Goal: Transaction & Acquisition: Book appointment/travel/reservation

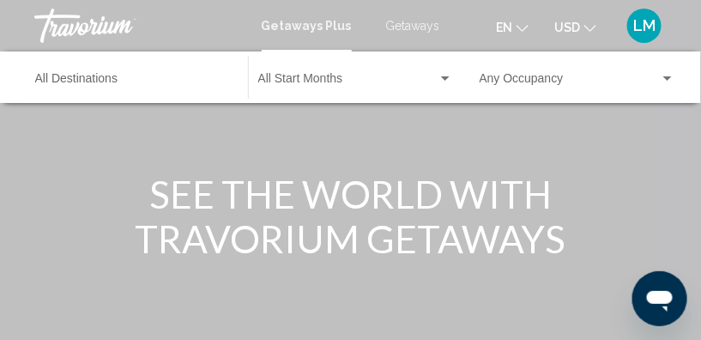
click at [412, 26] on span "Getaways" at bounding box center [413, 26] width 54 height 14
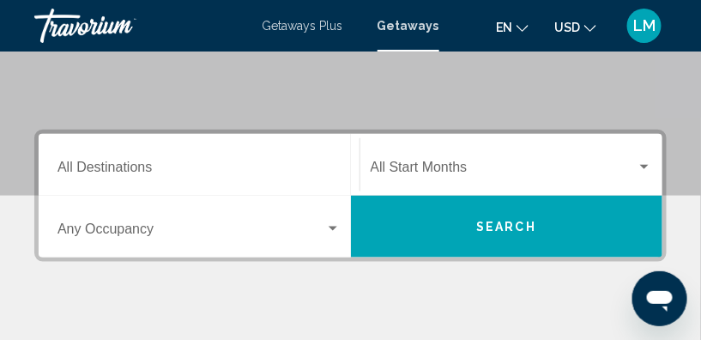
scroll to position [312, 0]
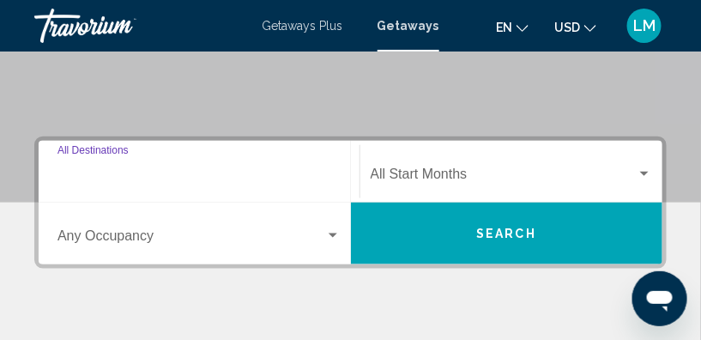
click at [58, 170] on input "Destination All Destinations" at bounding box center [199, 177] width 283 height 15
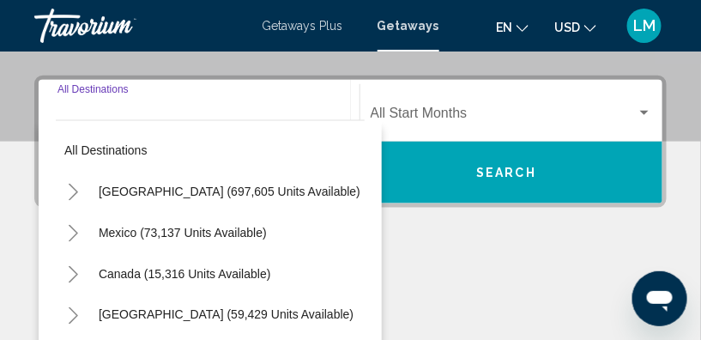
scroll to position [392, 0]
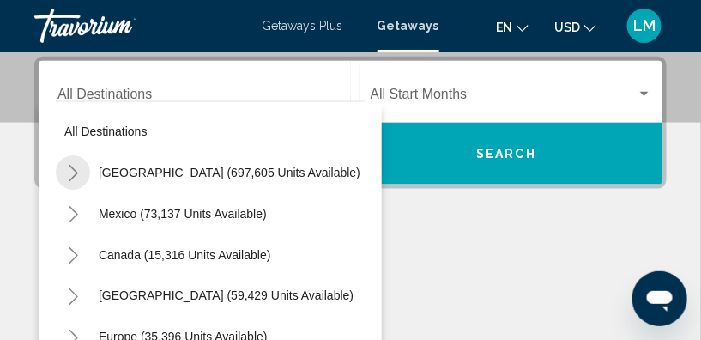
click at [75, 172] on icon "Toggle United States (697,605 units available)" at bounding box center [73, 173] width 13 height 17
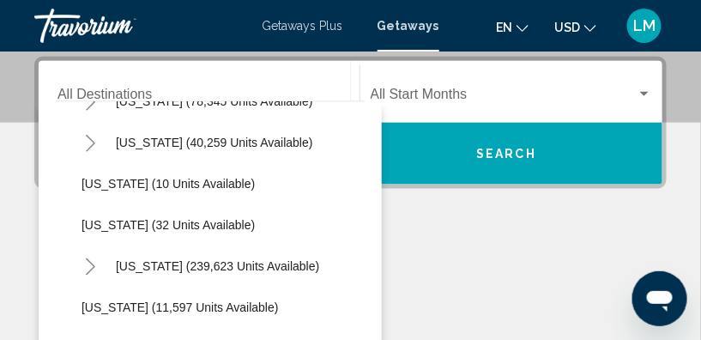
scroll to position [312, 0]
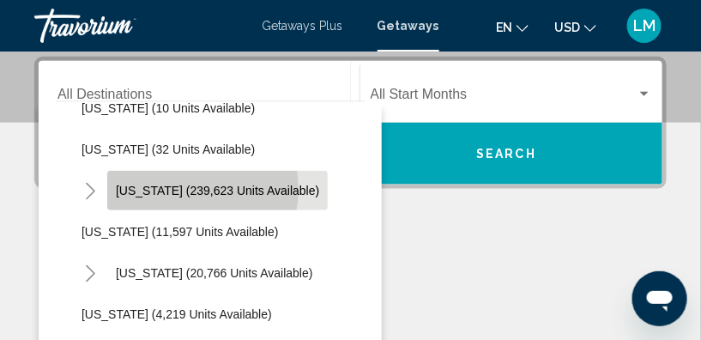
click at [181, 187] on span "[US_STATE] (239,623 units available)" at bounding box center [217, 191] width 203 height 14
type input "**********"
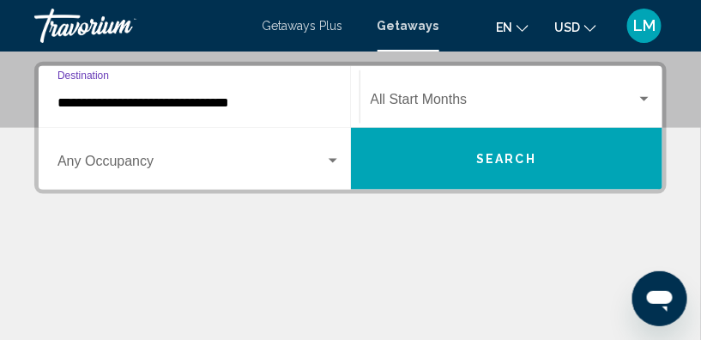
scroll to position [392, 0]
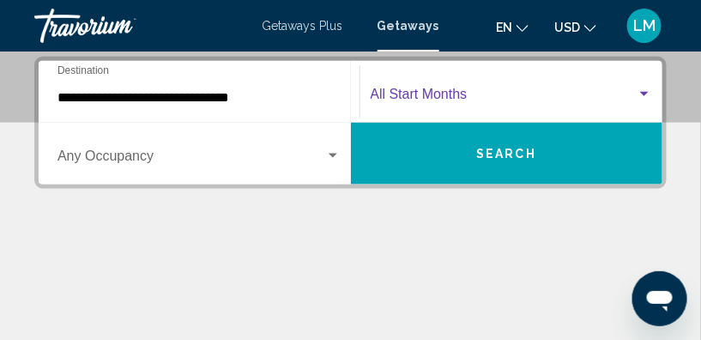
click at [643, 92] on div "Search widget" at bounding box center [644, 94] width 9 height 4
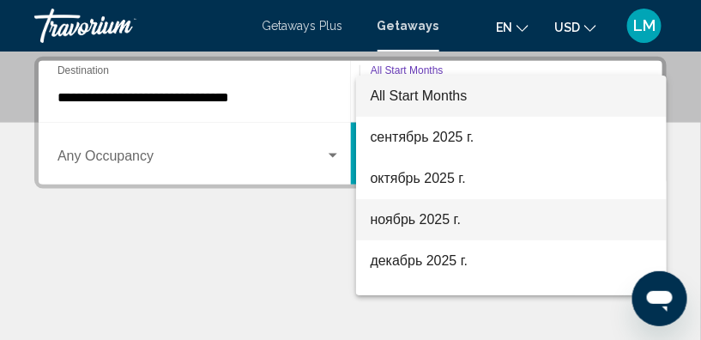
scroll to position [77, 0]
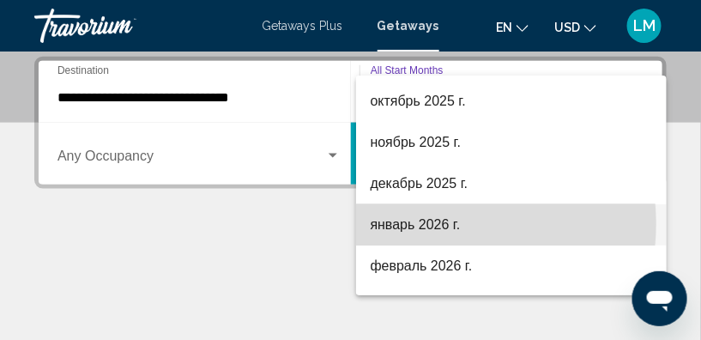
click at [433, 223] on span "январь 2026 г." at bounding box center [511, 224] width 283 height 41
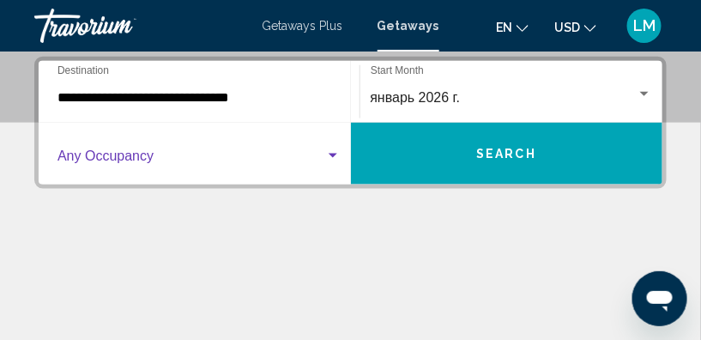
click at [79, 154] on span "Search widget" at bounding box center [192, 159] width 268 height 15
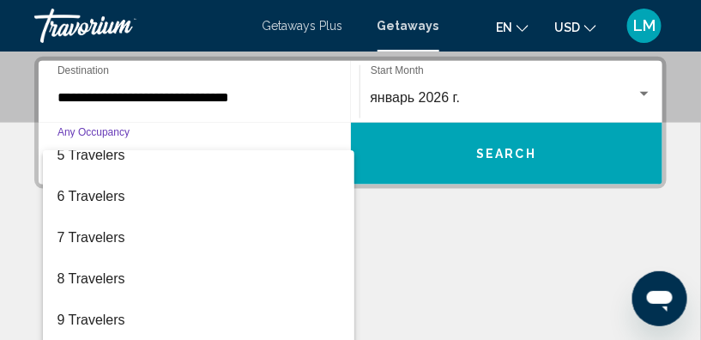
scroll to position [191, 0]
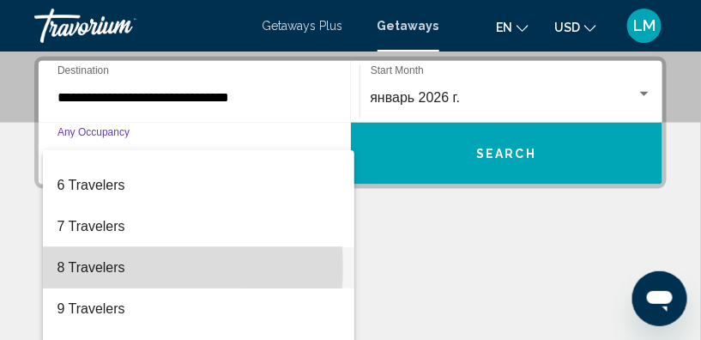
click at [76, 266] on span "8 Travelers" at bounding box center [198, 267] width 283 height 41
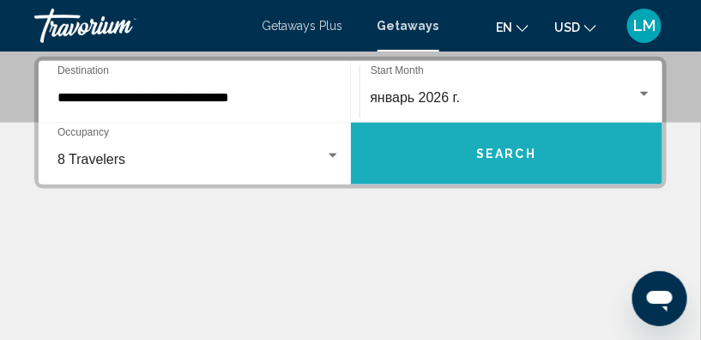
click at [507, 148] on span "Search" at bounding box center [506, 155] width 60 height 14
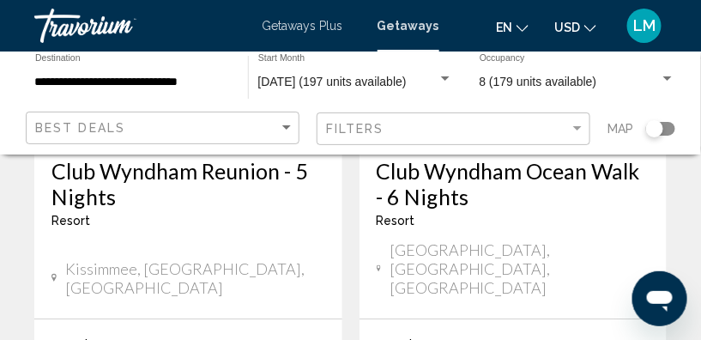
scroll to position [3595, 0]
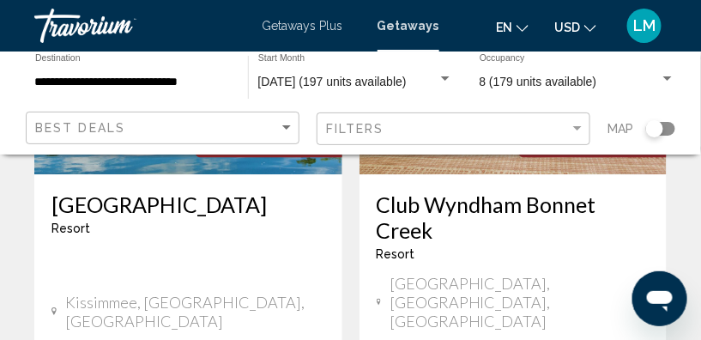
scroll to position [3570, 0]
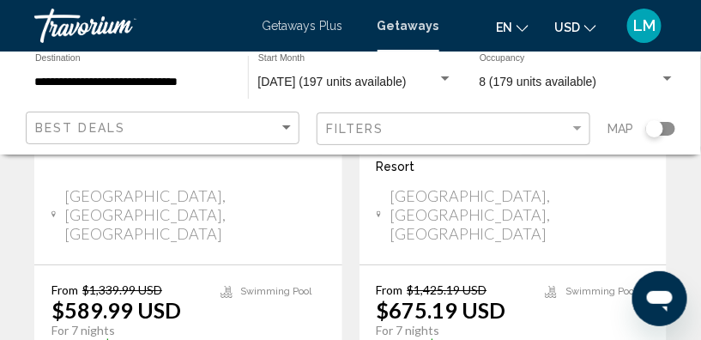
scroll to position [2331, 0]
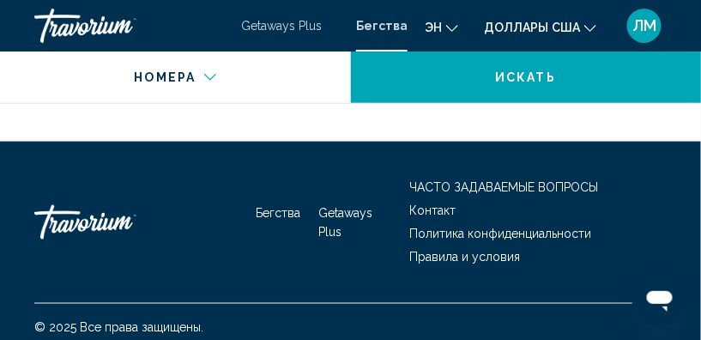
scroll to position [4257, 0]
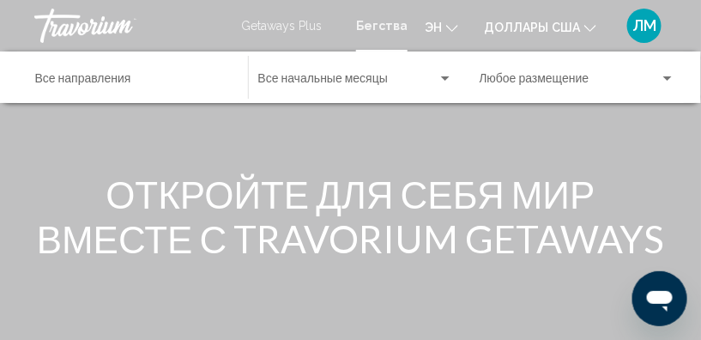
click at [287, 24] on span "Getaways Plus" at bounding box center [281, 26] width 81 height 14
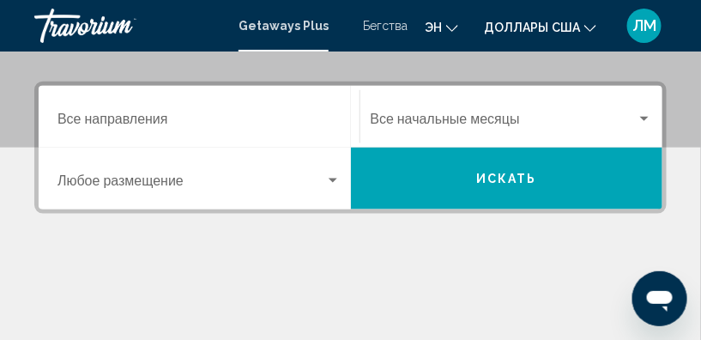
scroll to position [390, 0]
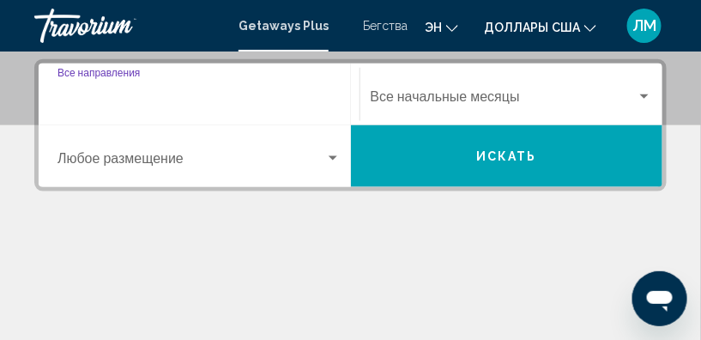
click at [102, 99] on input "Destination Все направления" at bounding box center [199, 100] width 283 height 15
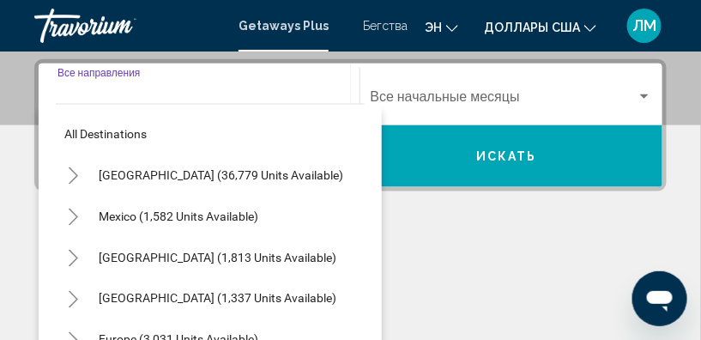
scroll to position [392, 0]
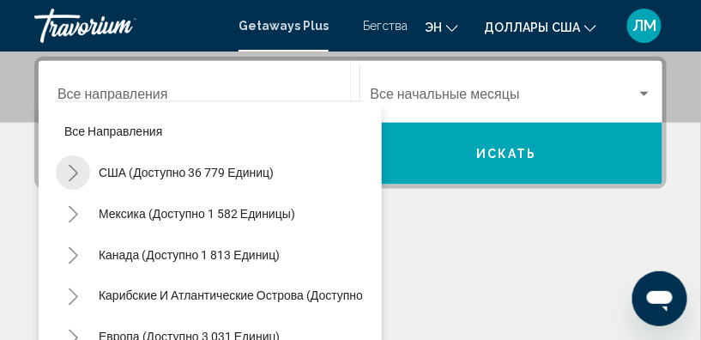
click at [76, 170] on icon "Toggle США (доступно 36 779 единиц)" at bounding box center [73, 173] width 13 height 17
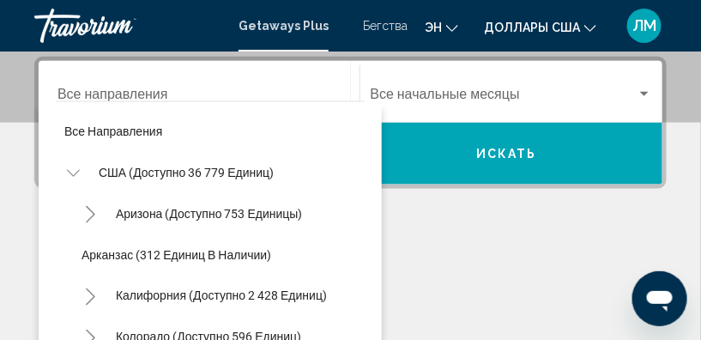
scroll to position [77, 0]
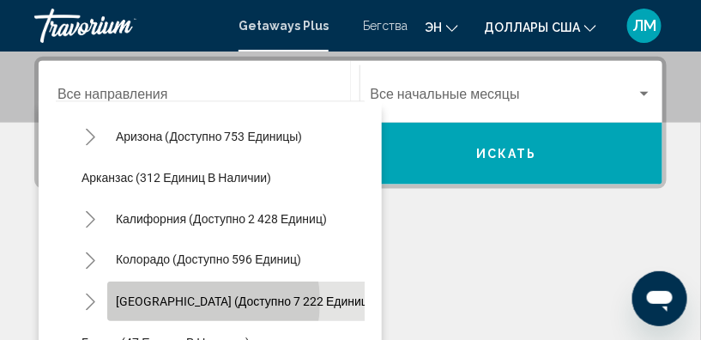
click at [178, 300] on span "[GEOGRAPHIC_DATA] (доступно 7 222 единиц)" at bounding box center [244, 301] width 257 height 14
type input "**********"
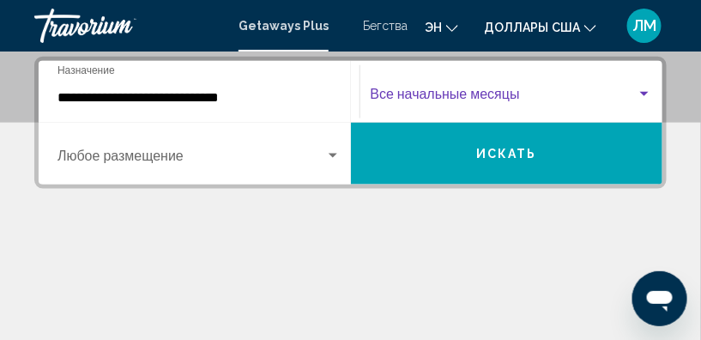
click at [645, 92] on div "Виджет поиска" at bounding box center [644, 94] width 9 height 4
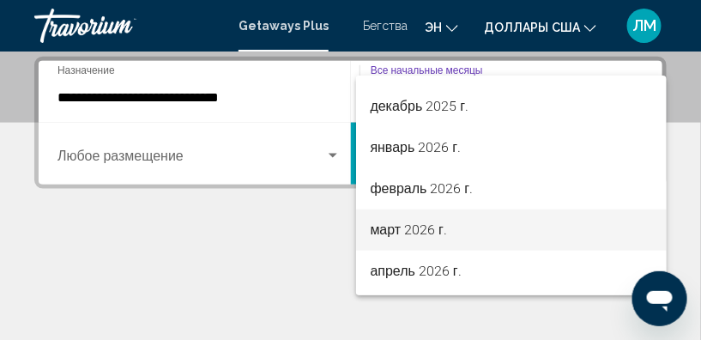
scroll to position [155, 0]
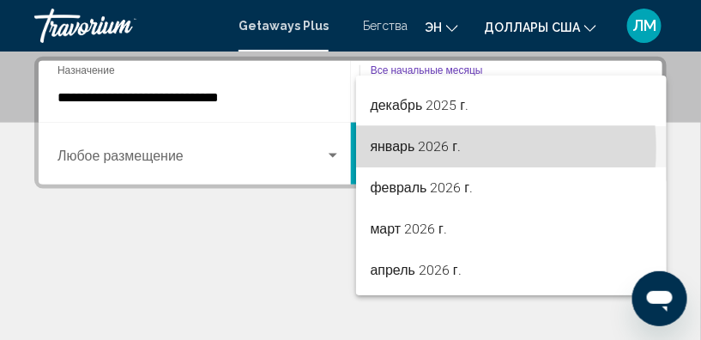
click at [419, 148] on font "январь 2026 г." at bounding box center [415, 146] width 91 height 16
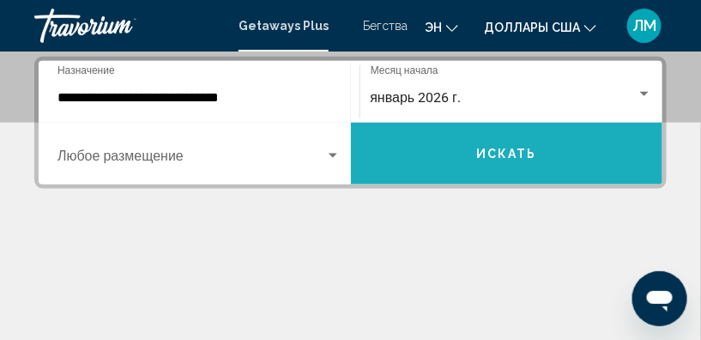
click at [499, 153] on span "Искать" at bounding box center [506, 155] width 61 height 14
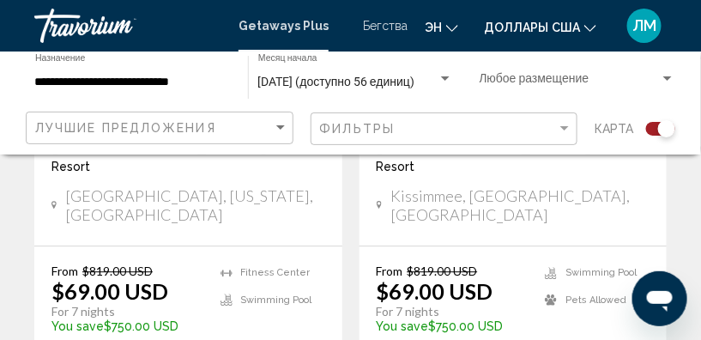
scroll to position [858, 0]
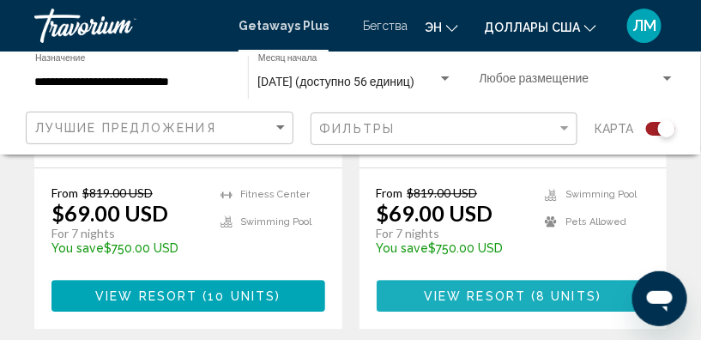
click at [482, 289] on span "View Resort" at bounding box center [475, 296] width 102 height 14
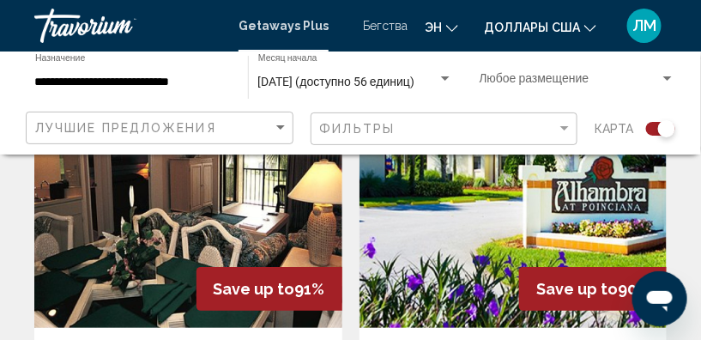
scroll to position [1170, 0]
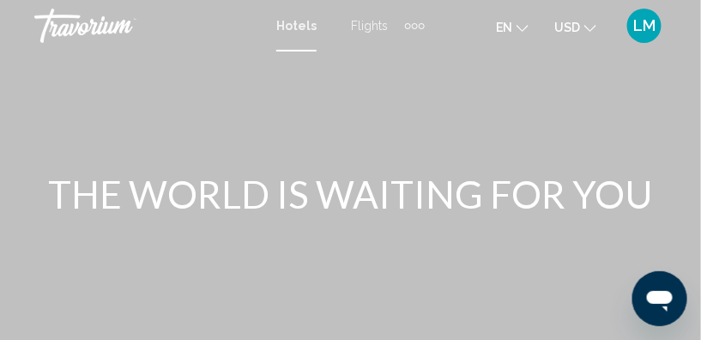
click at [364, 27] on span "Flights" at bounding box center [369, 26] width 37 height 14
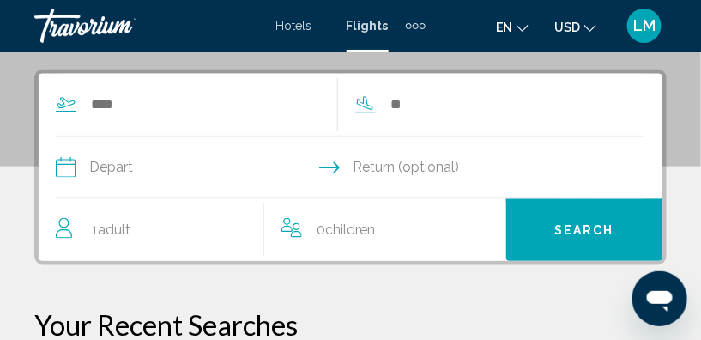
scroll to position [312, 0]
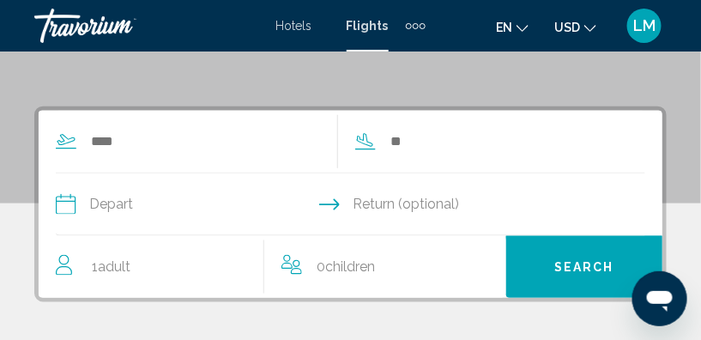
click at [87, 137] on div "Search widget" at bounding box center [197, 142] width 282 height 26
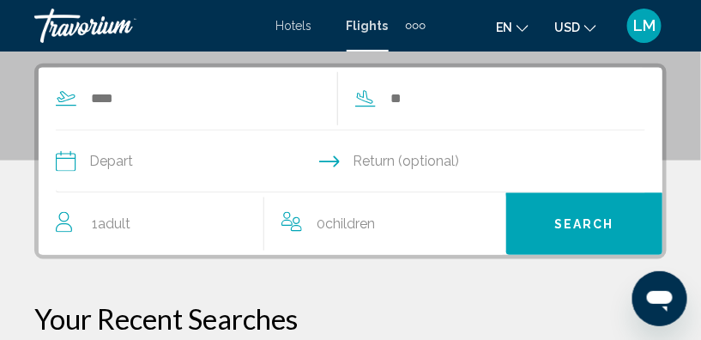
scroll to position [361, 0]
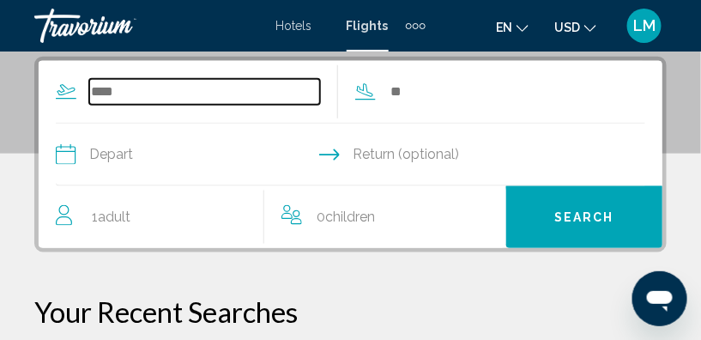
click at [100, 89] on input "Search widget" at bounding box center [204, 92] width 231 height 26
type input "*"
click at [94, 89] on input "Search widget" at bounding box center [204, 92] width 231 height 26
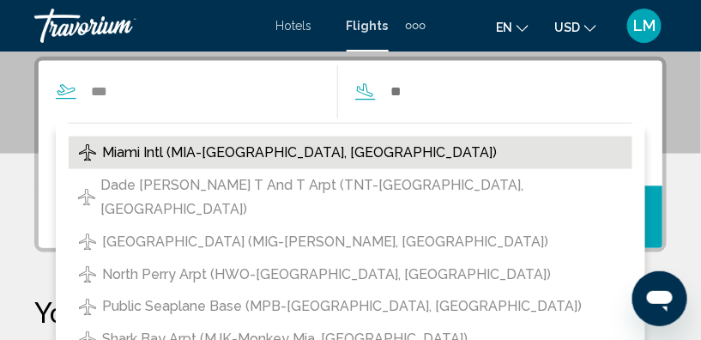
click at [183, 151] on span "Miami Intl (MIA-Miami, US)" at bounding box center [299, 153] width 395 height 24
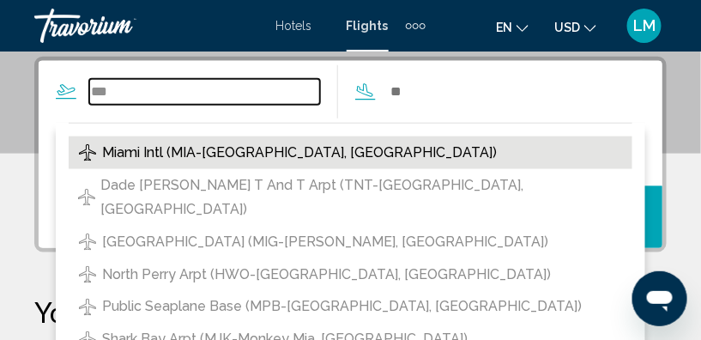
type input "**********"
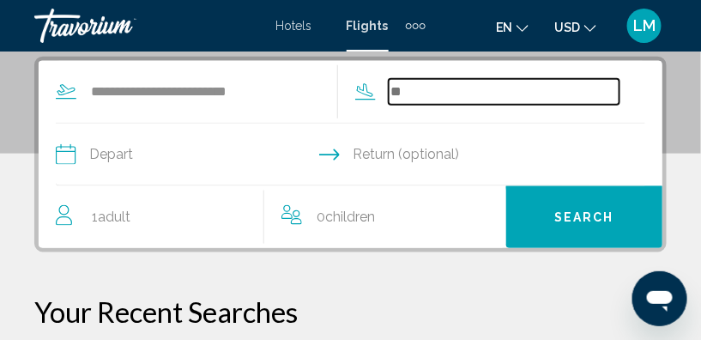
click at [392, 90] on input "Search widget" at bounding box center [504, 92] width 231 height 26
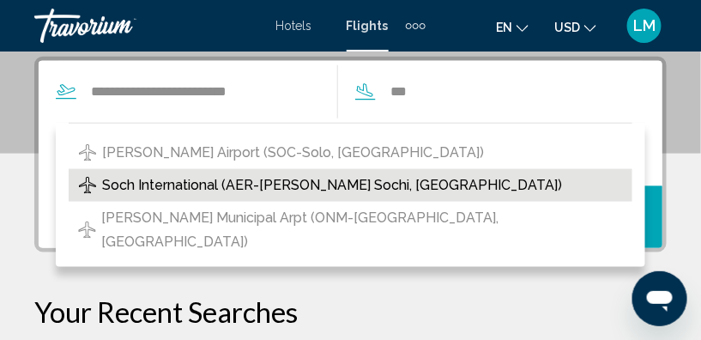
click at [256, 183] on span "Soch International (AER-Adler Sochi, Russian Federation)" at bounding box center [332, 185] width 460 height 24
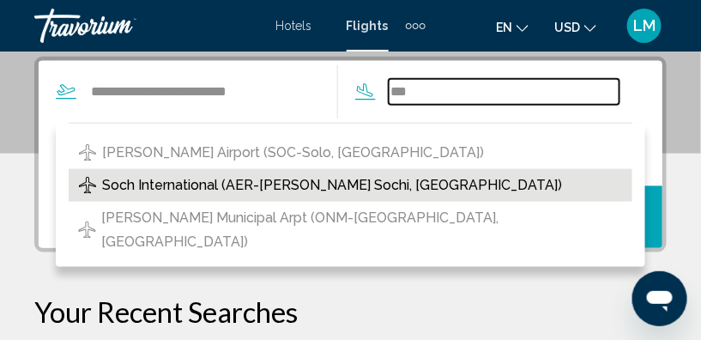
type input "**********"
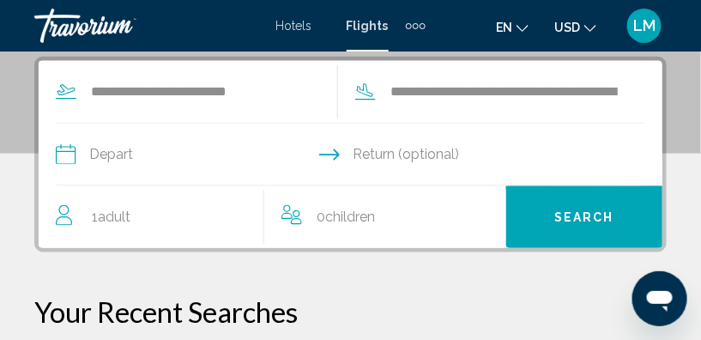
click at [62, 158] on input "Depart date" at bounding box center [202, 157] width 302 height 67
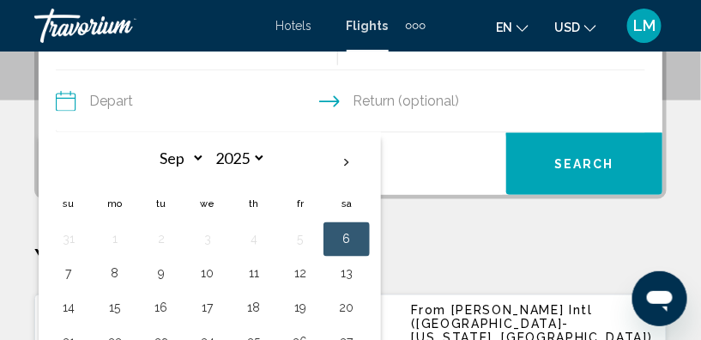
scroll to position [439, 0]
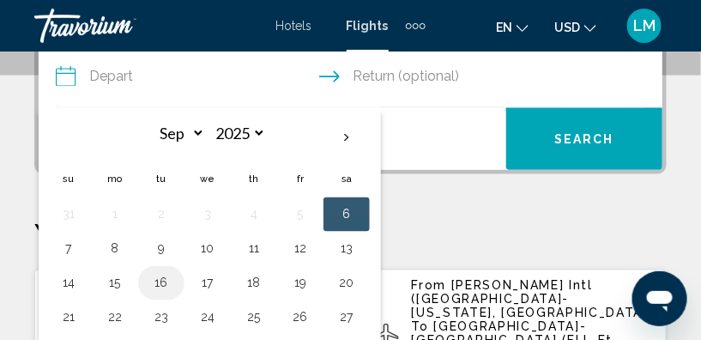
click at [156, 280] on button "16" at bounding box center [161, 283] width 27 height 24
type input "**********"
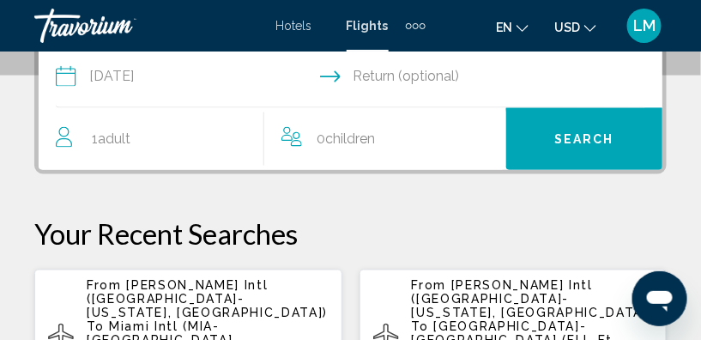
click at [398, 76] on input "Return date" at bounding box center [502, 78] width 302 height 67
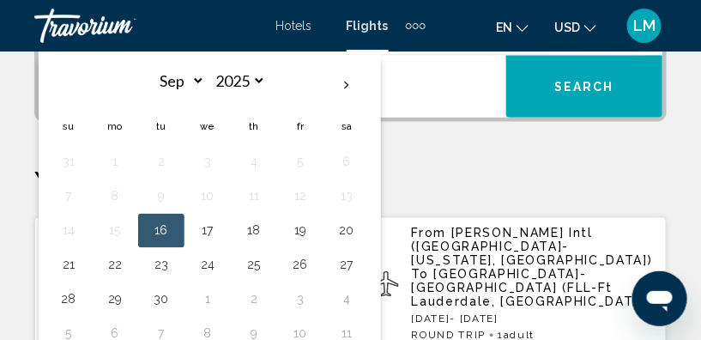
scroll to position [518, 0]
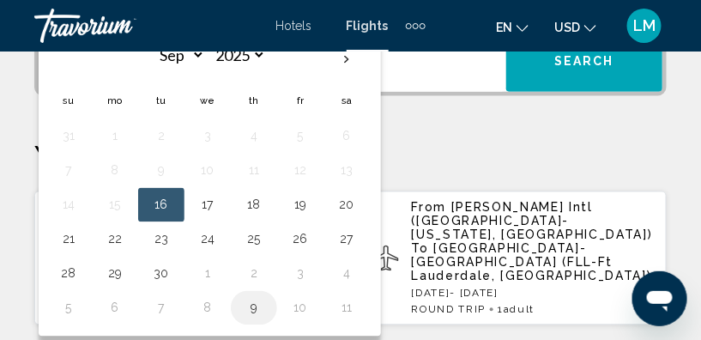
click at [249, 304] on button "9" at bounding box center [253, 308] width 27 height 24
type input "**********"
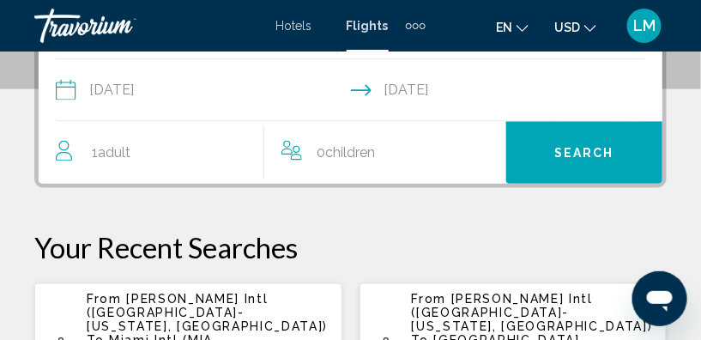
scroll to position [328, 0]
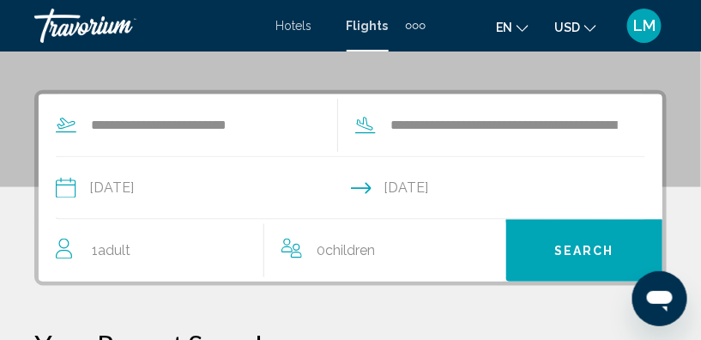
click at [185, 251] on div "1 Adult Adults" at bounding box center [160, 251] width 208 height 24
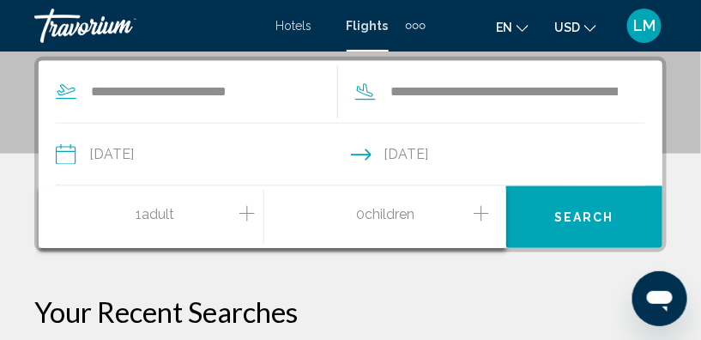
scroll to position [361, 0]
click at [317, 288] on div "**********" at bounding box center [350, 346] width 701 height 578
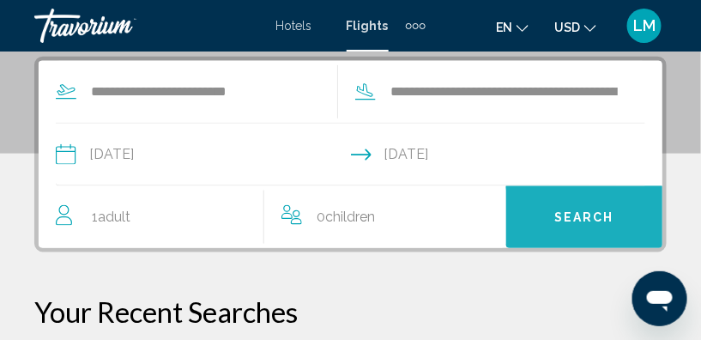
click at [591, 215] on span "Search" at bounding box center [584, 218] width 60 height 14
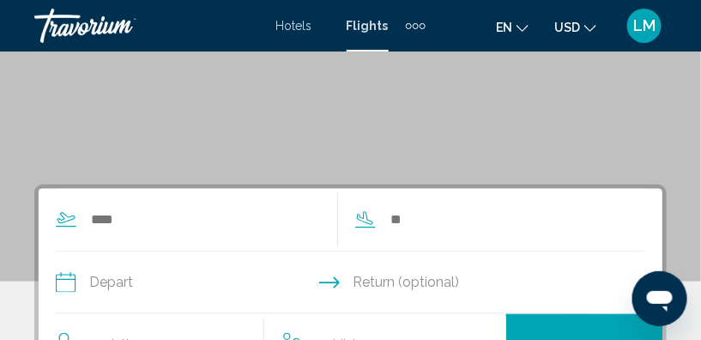
scroll to position [312, 0]
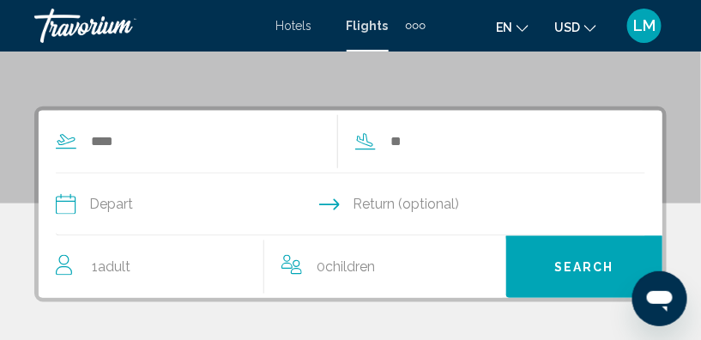
click at [87, 139] on div "Search widget" at bounding box center [197, 142] width 282 height 26
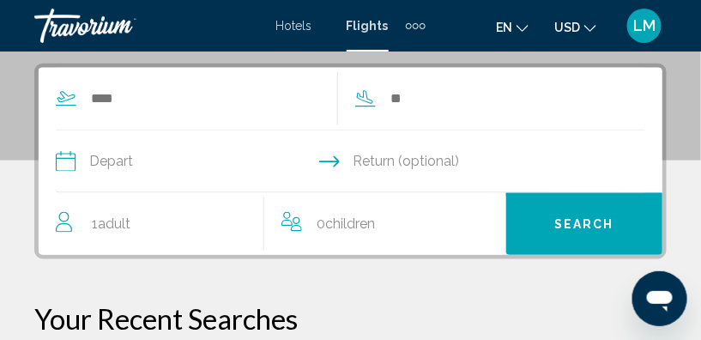
scroll to position [361, 0]
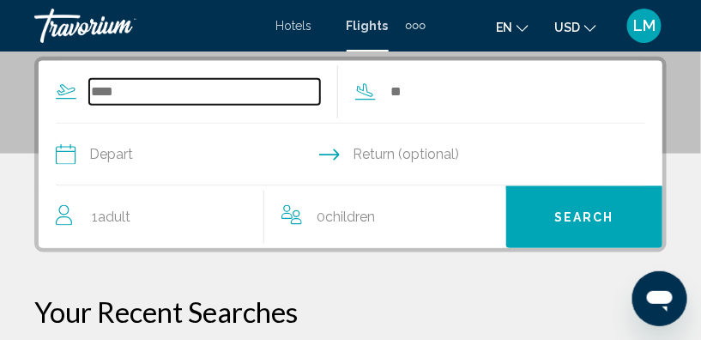
click at [94, 91] on input "Search widget" at bounding box center [204, 92] width 231 height 26
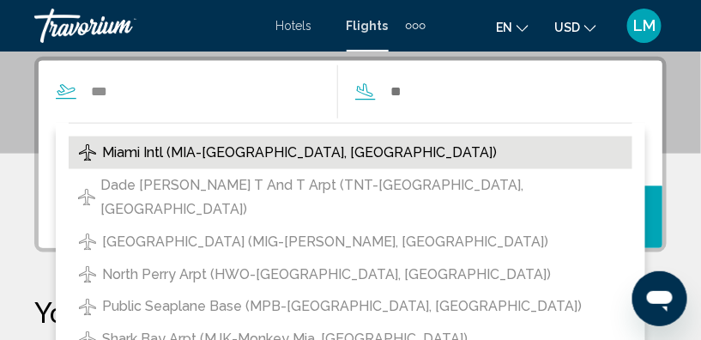
click at [232, 151] on span "Miami Intl (MIA-Miami, US)" at bounding box center [299, 153] width 395 height 24
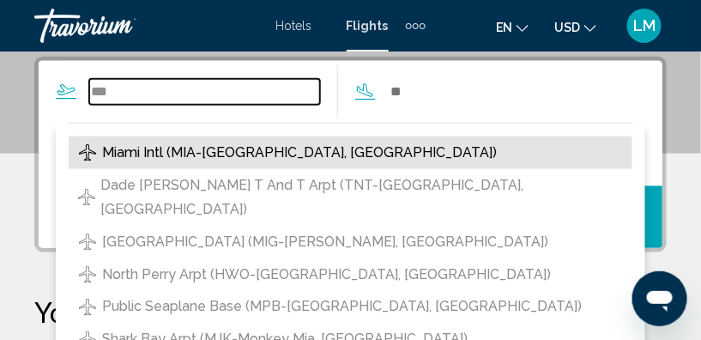
type input "**********"
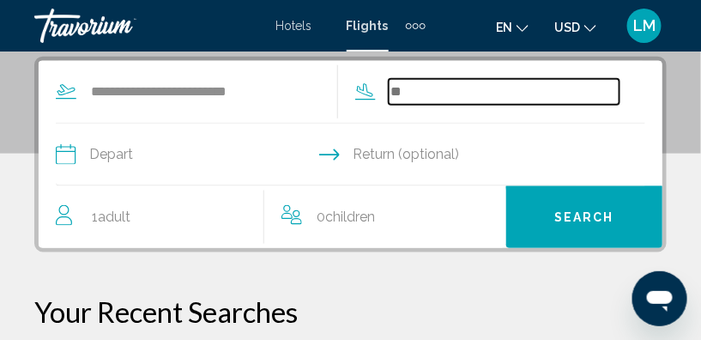
click at [391, 87] on input "Search widget" at bounding box center [504, 92] width 231 height 26
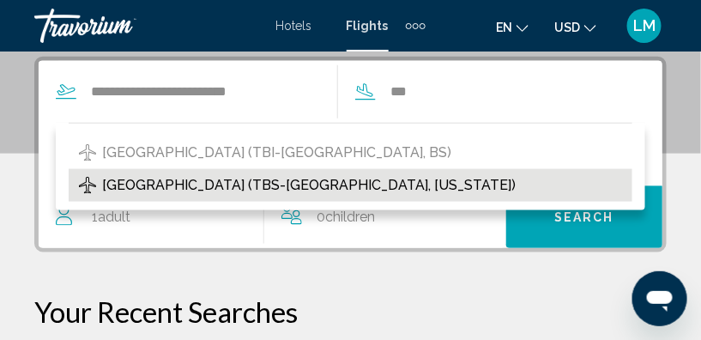
click at [249, 184] on span "Tbilisi Intl Airport (TBS-Tbilisi, Georgia)" at bounding box center [309, 185] width 414 height 24
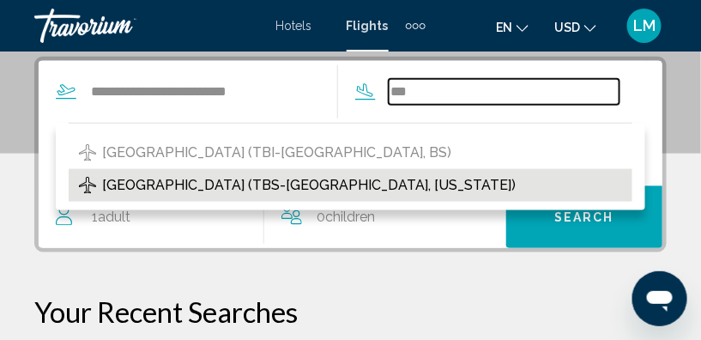
type input "**********"
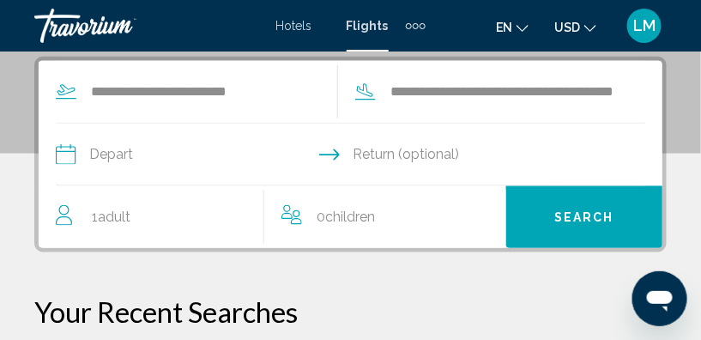
click at [60, 152] on input "Depart date" at bounding box center [202, 157] width 302 height 67
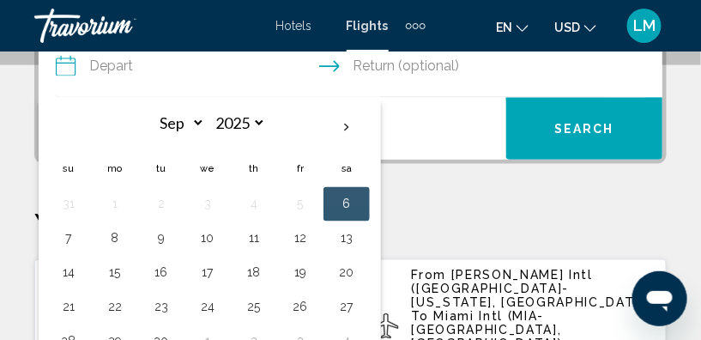
scroll to position [518, 0]
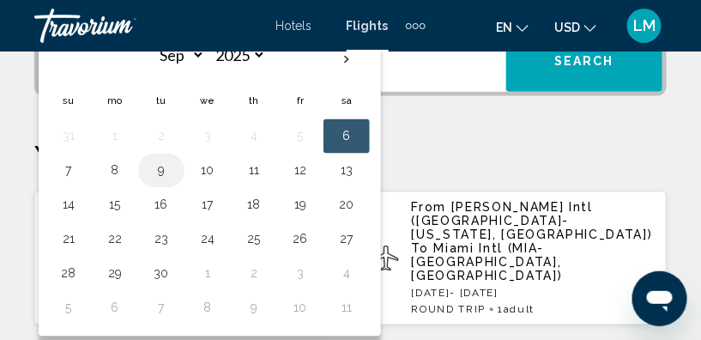
click at [161, 171] on button "9" at bounding box center [161, 171] width 27 height 24
type input "**********"
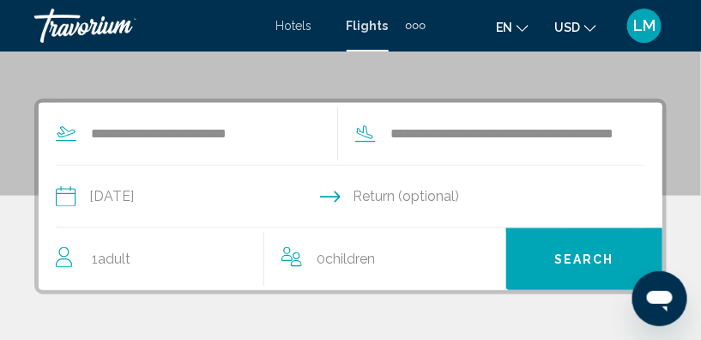
scroll to position [328, 0]
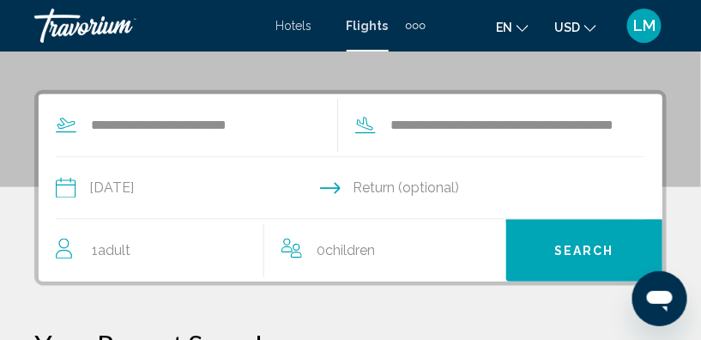
click at [373, 190] on input "Return date" at bounding box center [502, 190] width 302 height 67
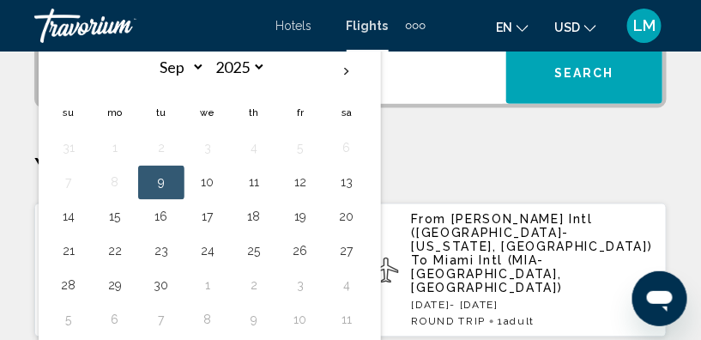
scroll to position [518, 0]
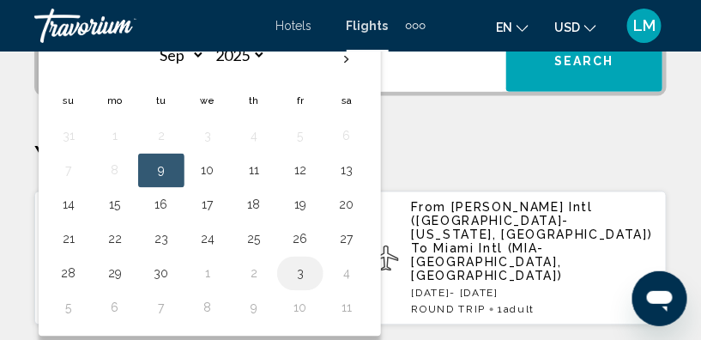
click at [296, 270] on button "3" at bounding box center [300, 274] width 27 height 24
type input "**********"
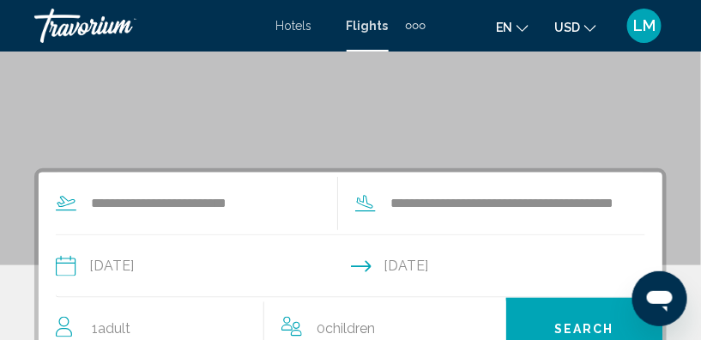
scroll to position [328, 0]
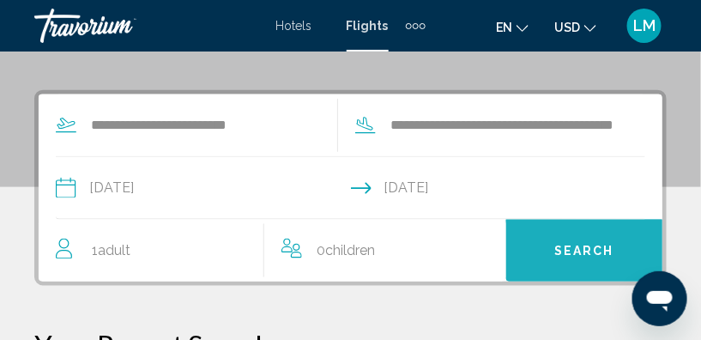
click at [574, 247] on span "Search" at bounding box center [584, 252] width 60 height 14
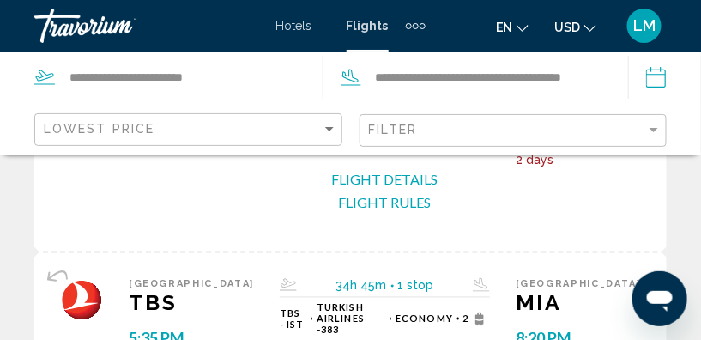
scroll to position [3199, 0]
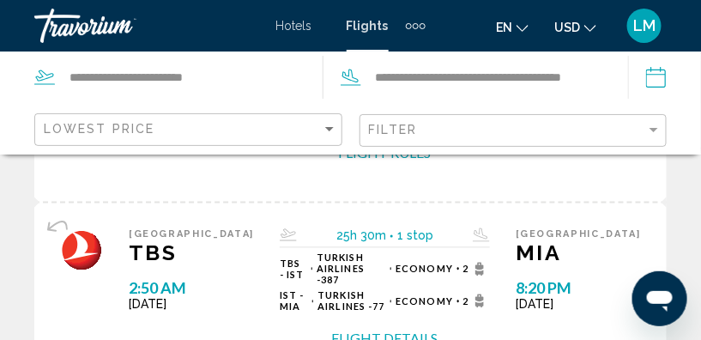
scroll to position [3213, 0]
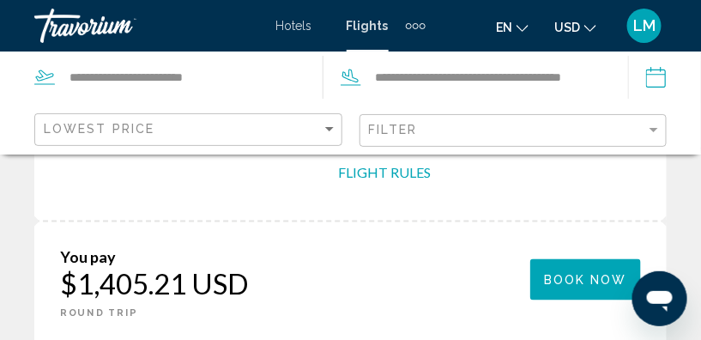
scroll to position [404, 0]
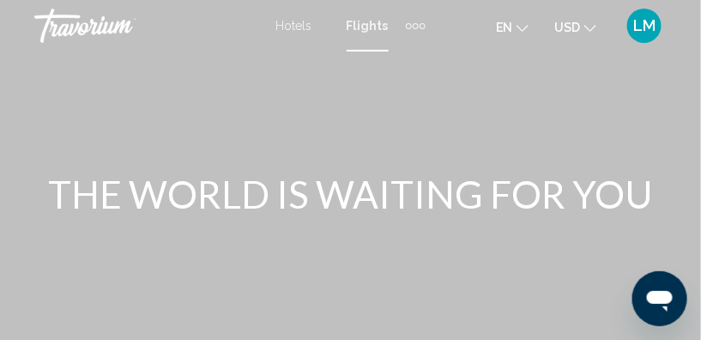
click at [370, 27] on span "Flights" at bounding box center [368, 26] width 42 height 14
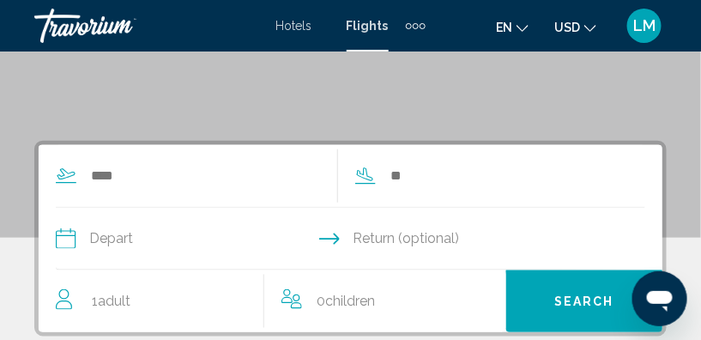
scroll to position [312, 0]
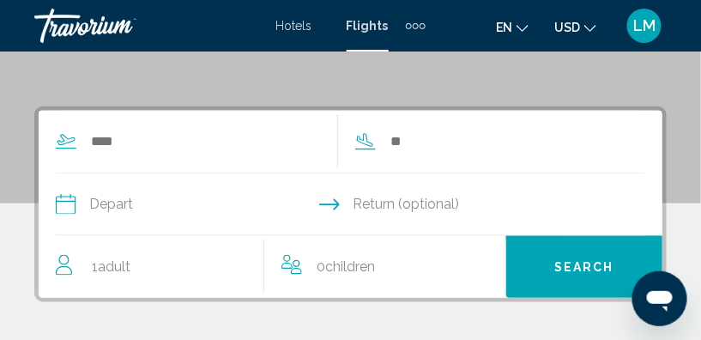
click at [88, 143] on div "Search widget" at bounding box center [197, 142] width 282 height 26
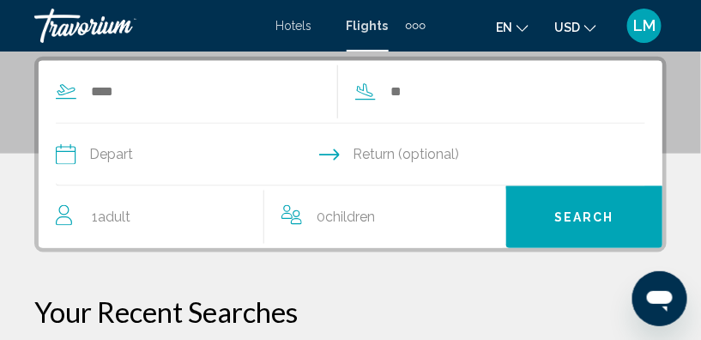
click at [87, 91] on div "Search widget" at bounding box center [197, 92] width 282 height 26
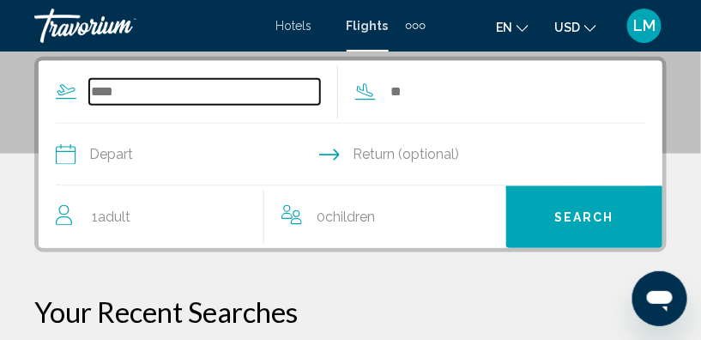
click at [93, 88] on input "Search widget" at bounding box center [204, 92] width 231 height 26
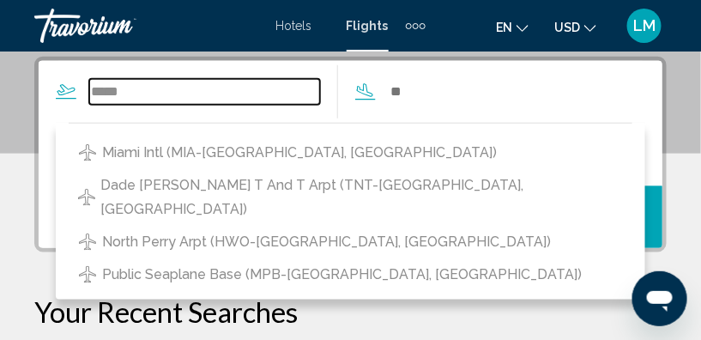
type input "*****"
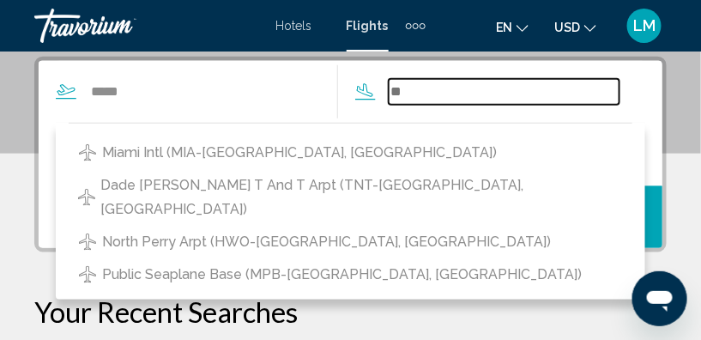
click at [389, 87] on input "Search widget" at bounding box center [504, 92] width 231 height 26
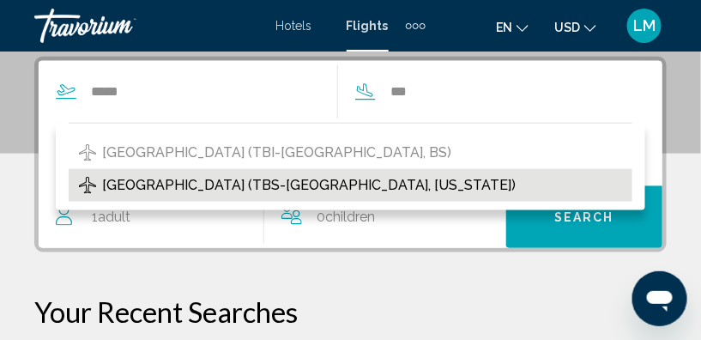
click at [222, 183] on span "Tbilisi Intl Airport (TBS-Tbilisi, Georgia)" at bounding box center [309, 185] width 414 height 24
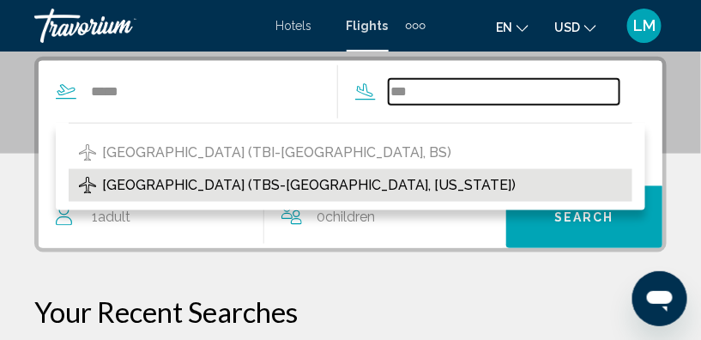
type input "**********"
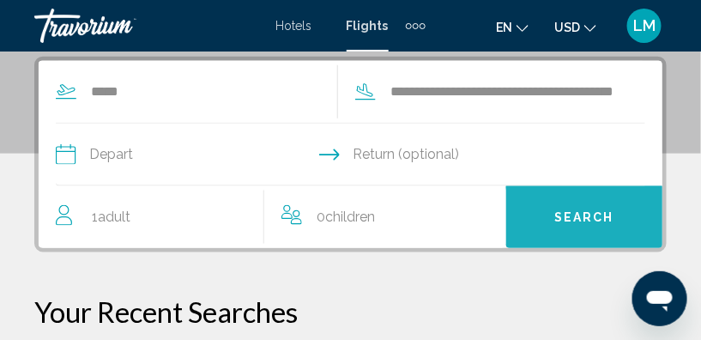
click at [572, 211] on span "Search" at bounding box center [584, 218] width 60 height 14
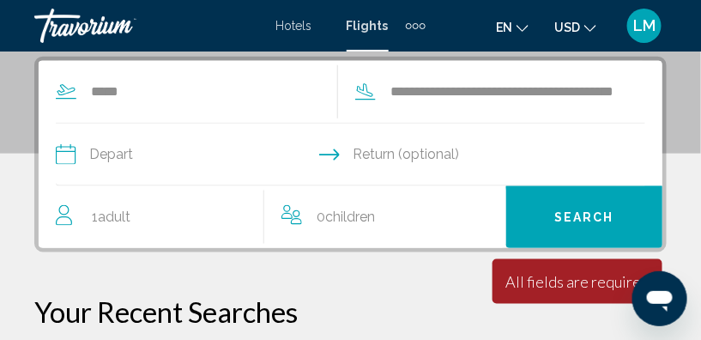
click at [66, 157] on input "Depart date" at bounding box center [202, 157] width 302 height 67
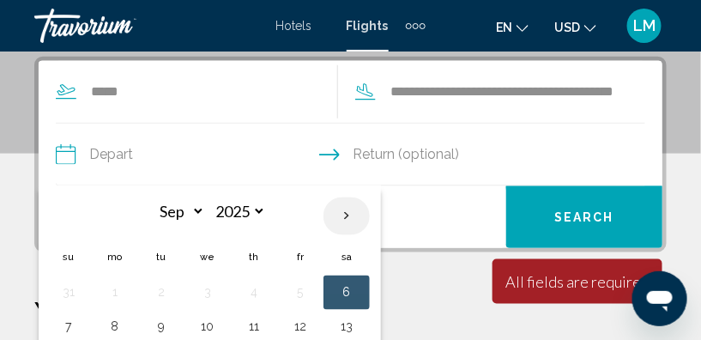
click at [339, 212] on th "Next month" at bounding box center [347, 216] width 46 height 38
select select "*"
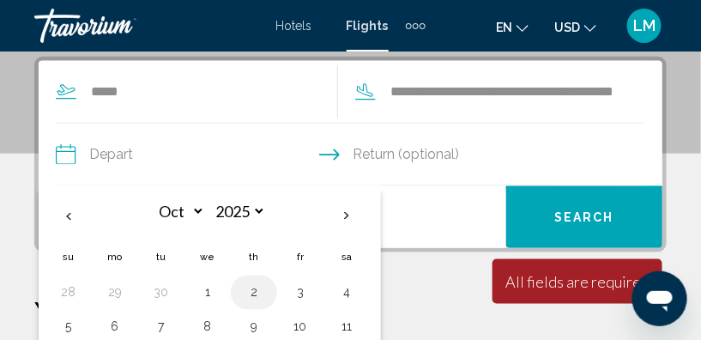
click at [251, 290] on button "2" at bounding box center [253, 293] width 27 height 24
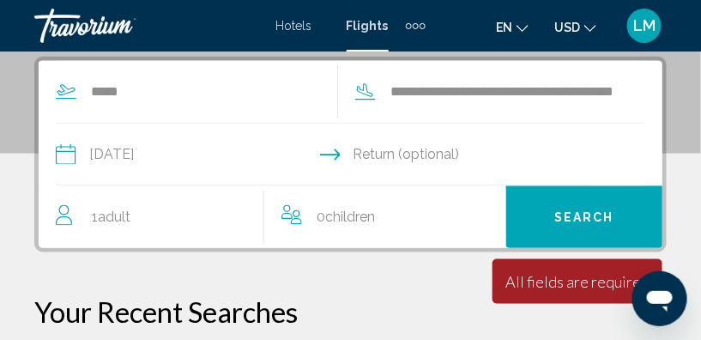
click at [348, 154] on input "**********" at bounding box center [202, 157] width 302 height 67
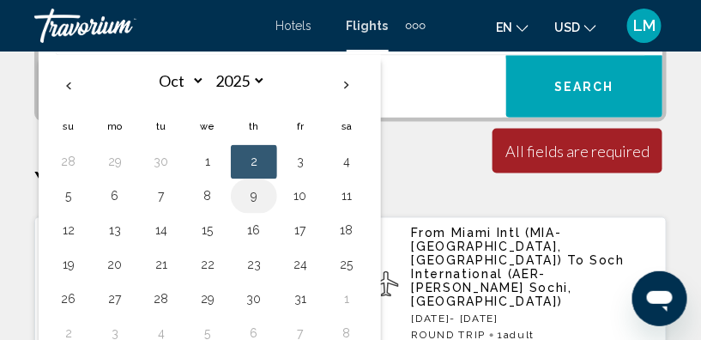
scroll to position [518, 0]
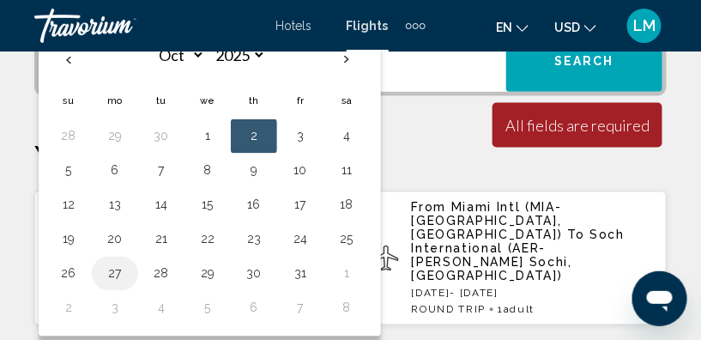
click at [113, 267] on button "27" at bounding box center [114, 274] width 27 height 24
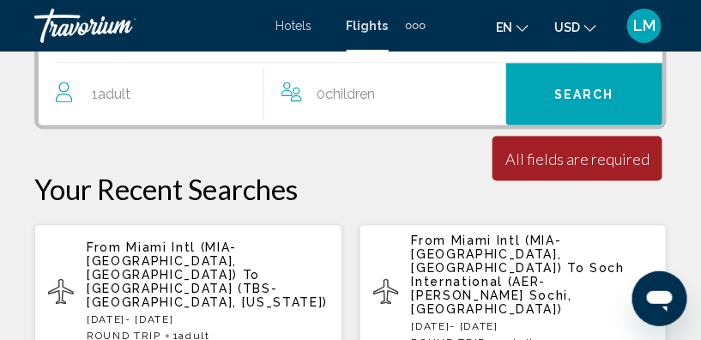
click at [592, 94] on span "Search" at bounding box center [584, 95] width 60 height 14
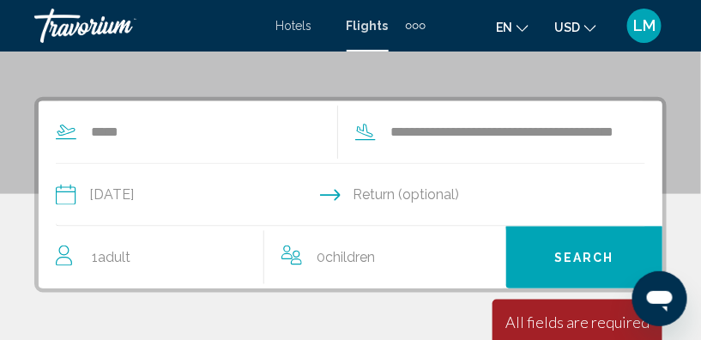
scroll to position [250, 0]
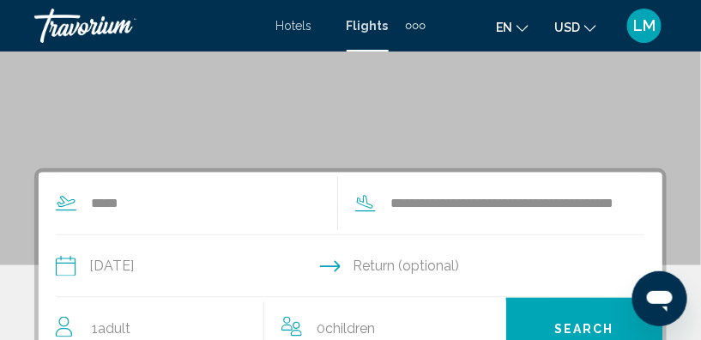
click at [383, 257] on input "Return date" at bounding box center [502, 268] width 302 height 67
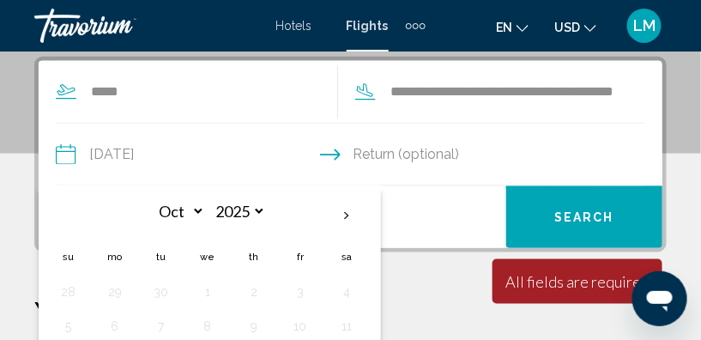
scroll to position [439, 0]
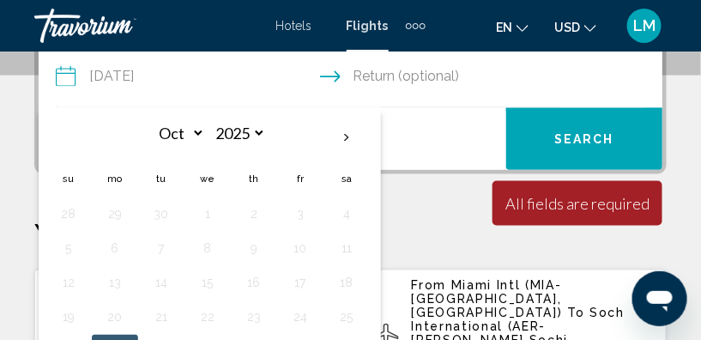
click at [68, 76] on input "**********" at bounding box center [202, 78] width 302 height 67
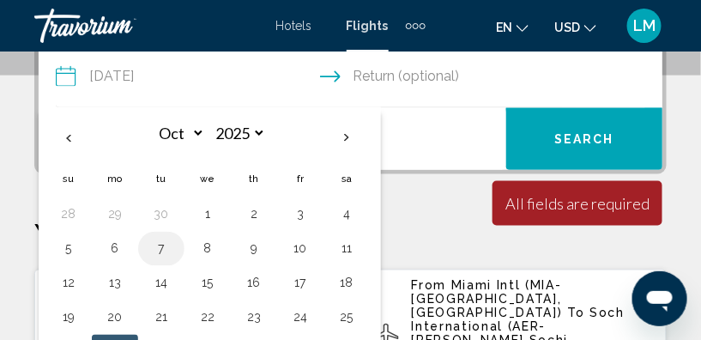
click at [157, 248] on button "7" at bounding box center [161, 249] width 27 height 24
type input "**********"
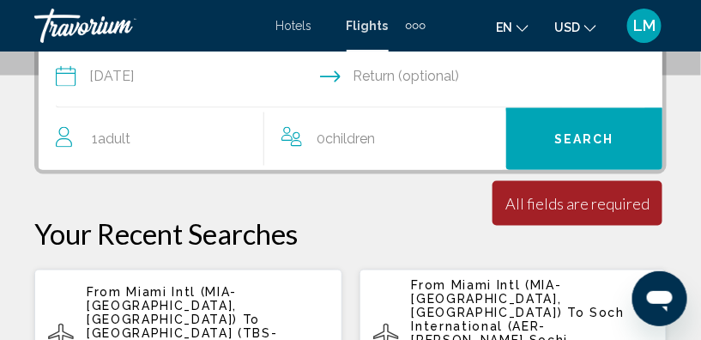
click at [333, 130] on span "Children" at bounding box center [351, 138] width 50 height 16
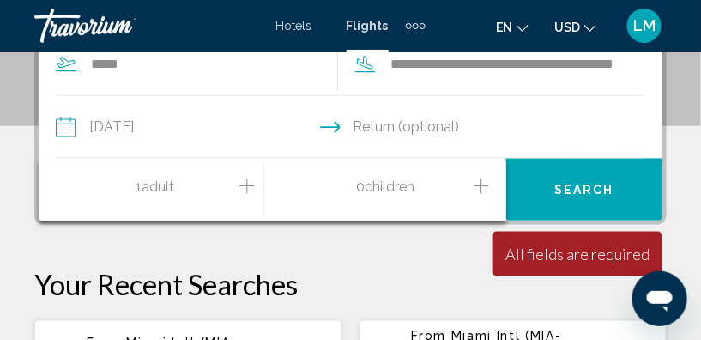
scroll to position [361, 0]
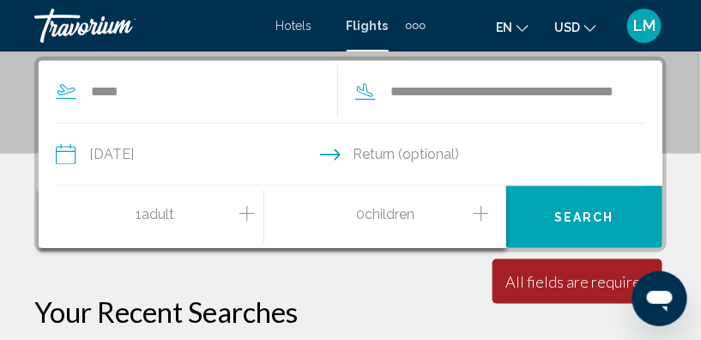
click at [367, 147] on input "Return date" at bounding box center [502, 157] width 302 height 67
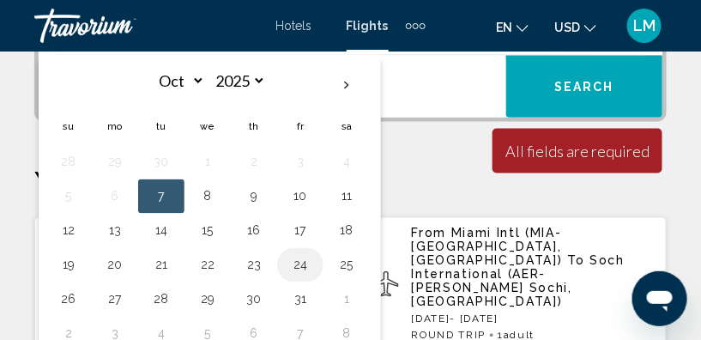
scroll to position [518, 0]
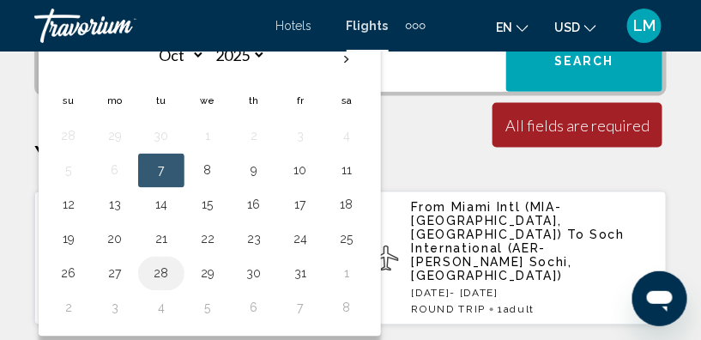
click at [161, 266] on button "28" at bounding box center [161, 274] width 27 height 24
type input "**********"
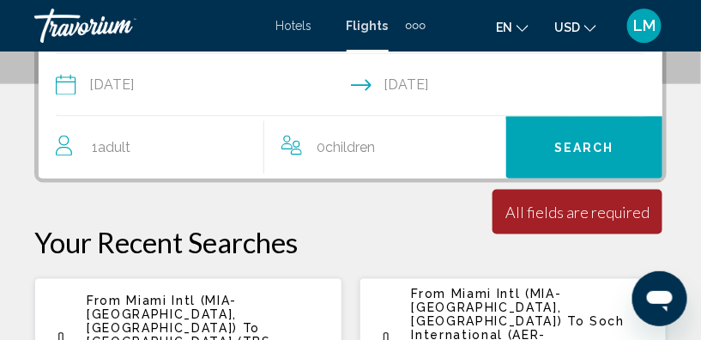
scroll to position [406, 0]
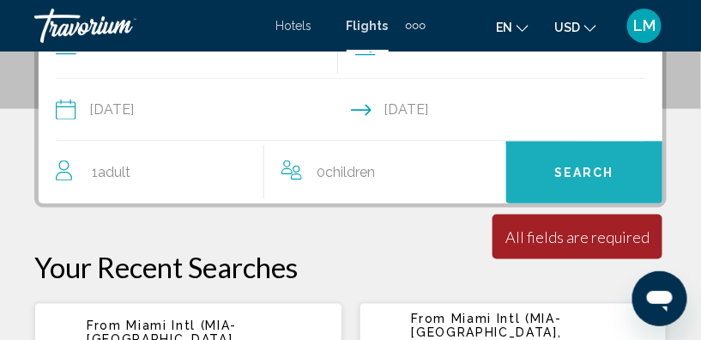
click at [560, 168] on span "Search" at bounding box center [584, 174] width 60 height 14
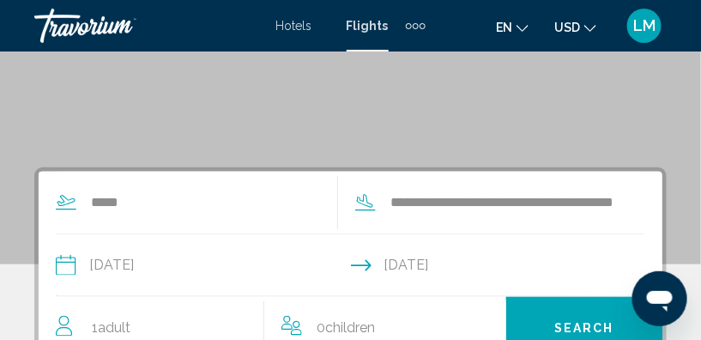
scroll to position [250, 0]
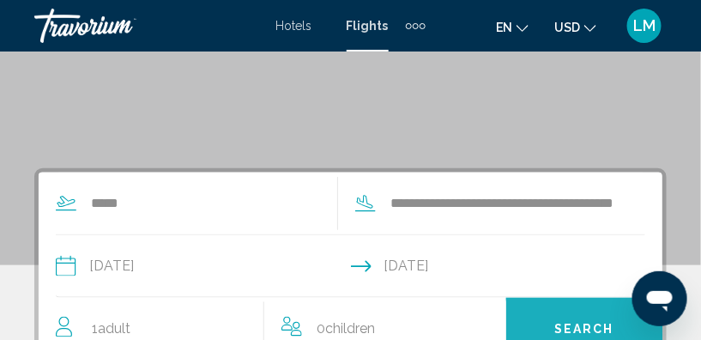
click at [573, 327] on span "Search" at bounding box center [584, 330] width 60 height 14
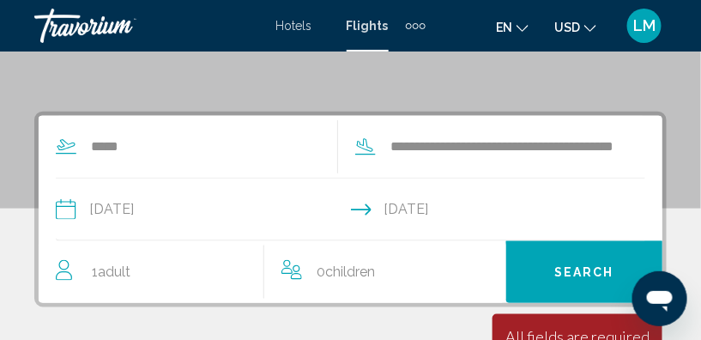
scroll to position [406, 0]
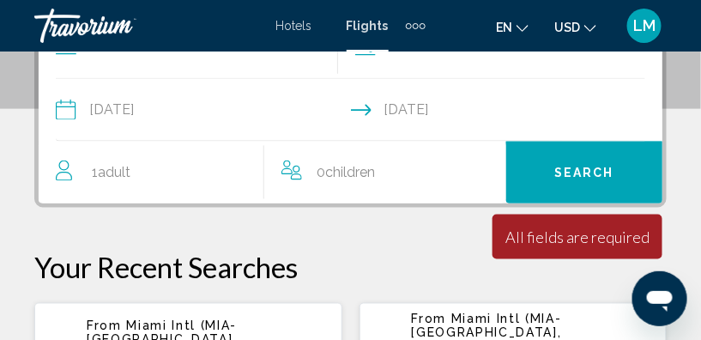
click at [68, 108] on input "**********" at bounding box center [202, 112] width 302 height 67
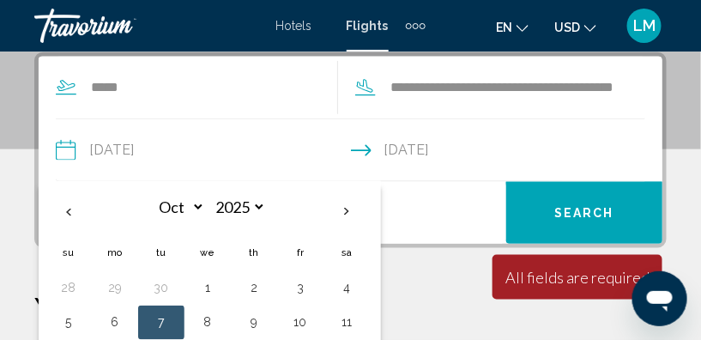
scroll to position [361, 0]
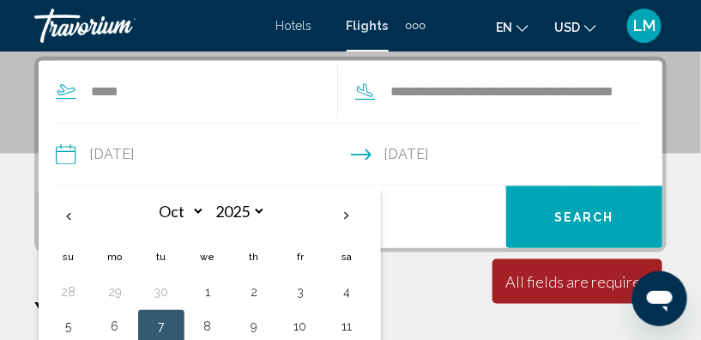
click at [64, 154] on input "**********" at bounding box center [202, 157] width 302 height 67
click at [64, 157] on input "**********" at bounding box center [202, 157] width 302 height 67
click at [339, 212] on th "Next month" at bounding box center [347, 216] width 46 height 38
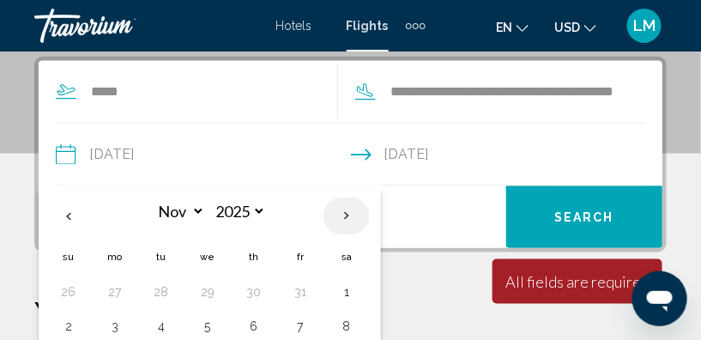
click at [339, 212] on th "Next month" at bounding box center [347, 216] width 46 height 38
select select "*"
select select "****"
click at [339, 212] on th "Next month" at bounding box center [347, 216] width 46 height 38
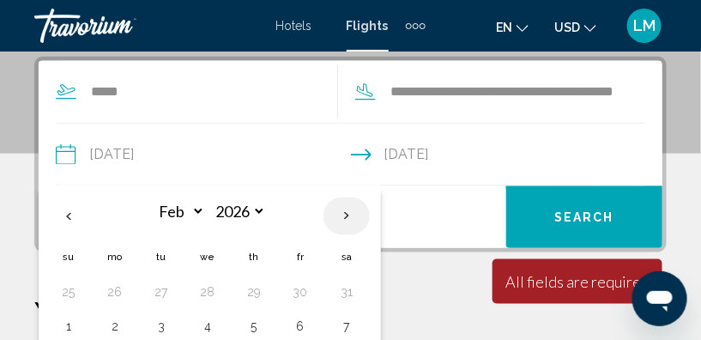
click at [339, 212] on th "Next month" at bounding box center [347, 216] width 46 height 38
click at [339, 211] on th "Next month" at bounding box center [347, 216] width 46 height 38
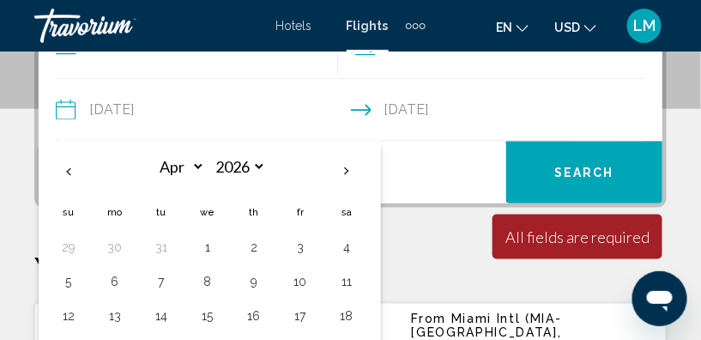
scroll to position [439, 0]
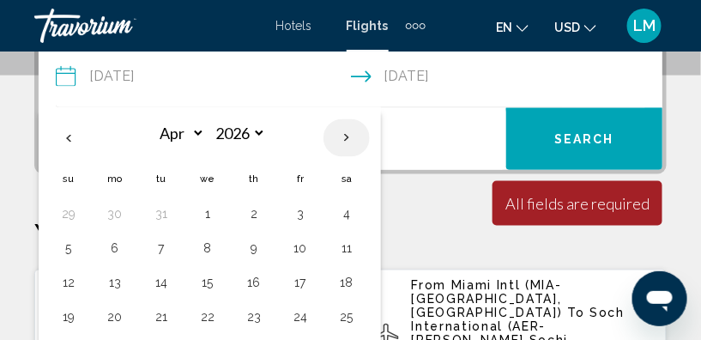
click at [340, 136] on th "Next month" at bounding box center [347, 138] width 46 height 38
select select "*"
click at [160, 245] on button "5" at bounding box center [161, 249] width 27 height 24
type input "**********"
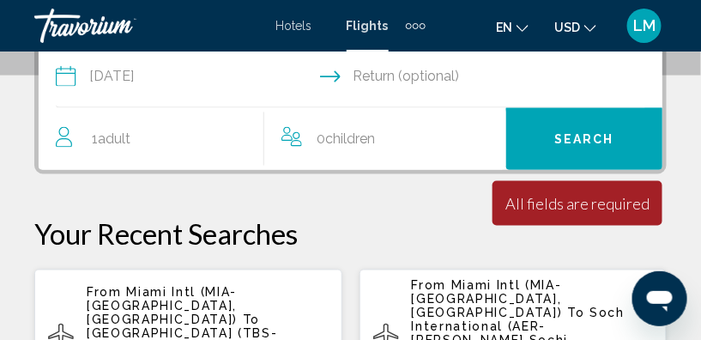
click at [354, 76] on input "Return date" at bounding box center [502, 78] width 302 height 67
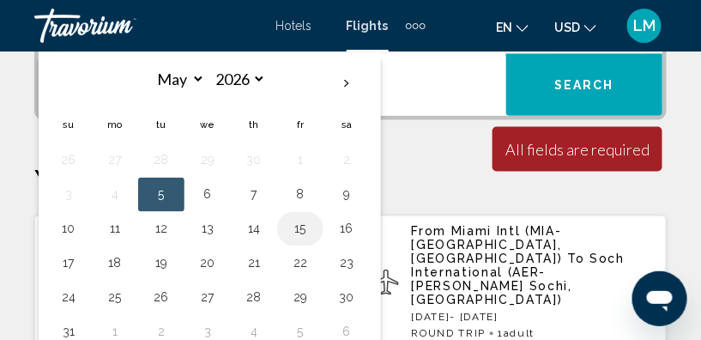
scroll to position [518, 0]
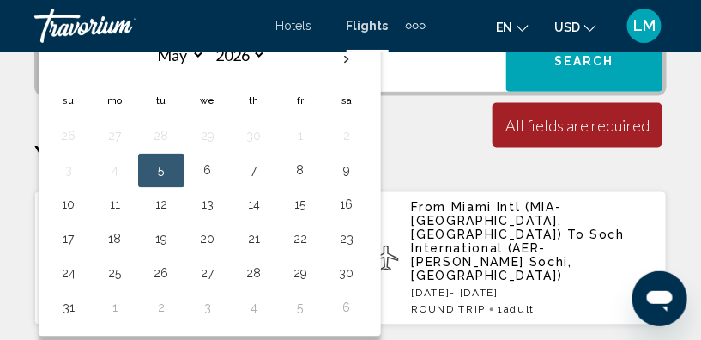
click at [209, 269] on button "27" at bounding box center [207, 274] width 27 height 24
type input "**********"
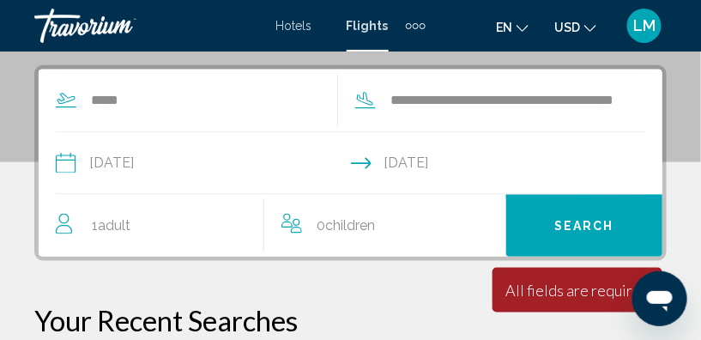
scroll to position [328, 0]
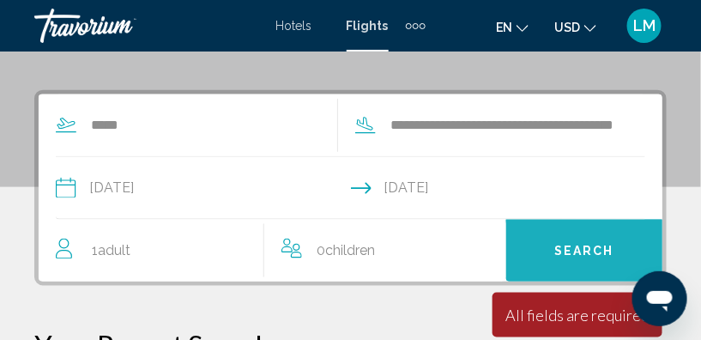
click at [569, 246] on span "Search" at bounding box center [584, 252] width 60 height 14
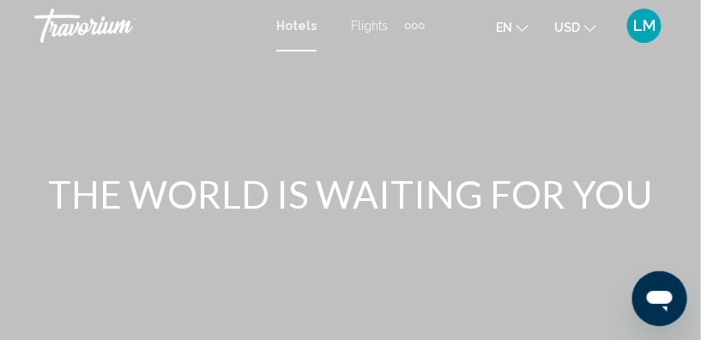
click at [295, 23] on span "Hotels" at bounding box center [296, 26] width 40 height 14
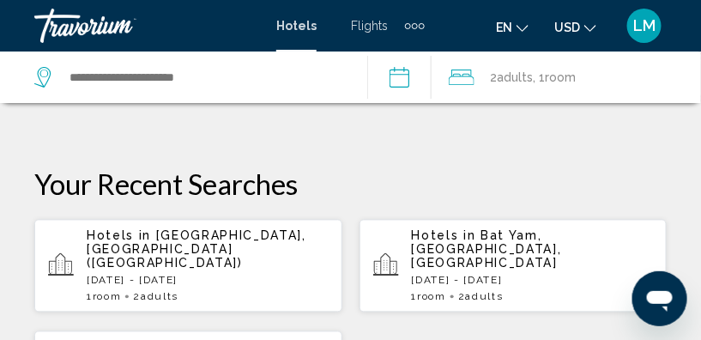
scroll to position [624, 0]
